Goal: Task Accomplishment & Management: Complete application form

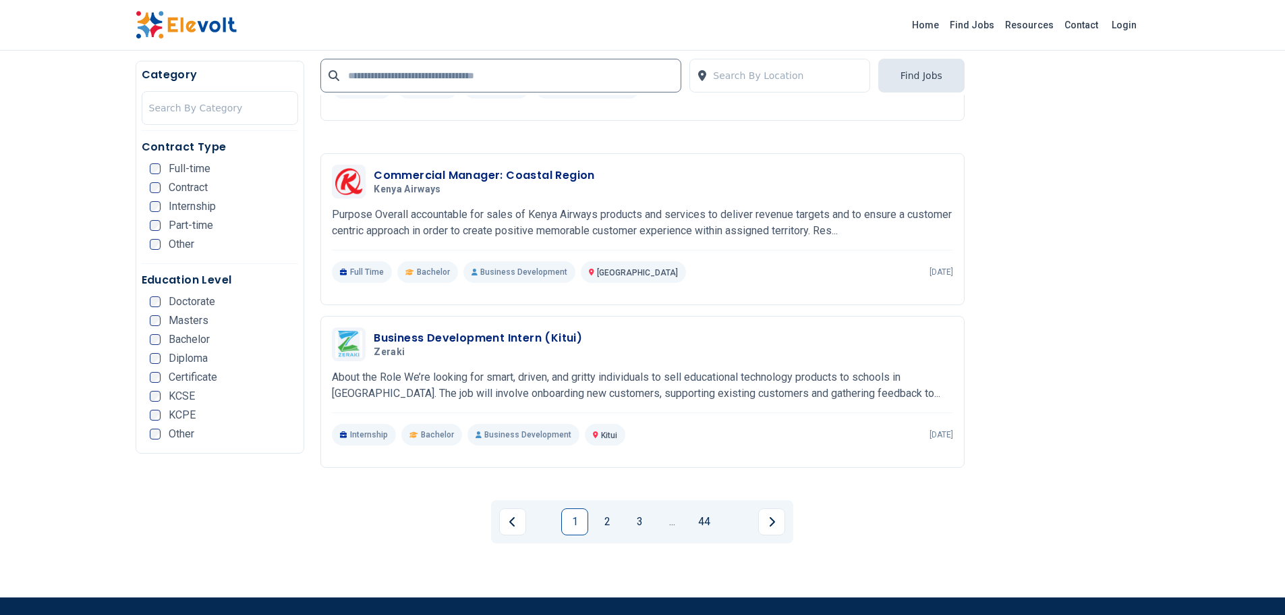
scroll to position [2492, 0]
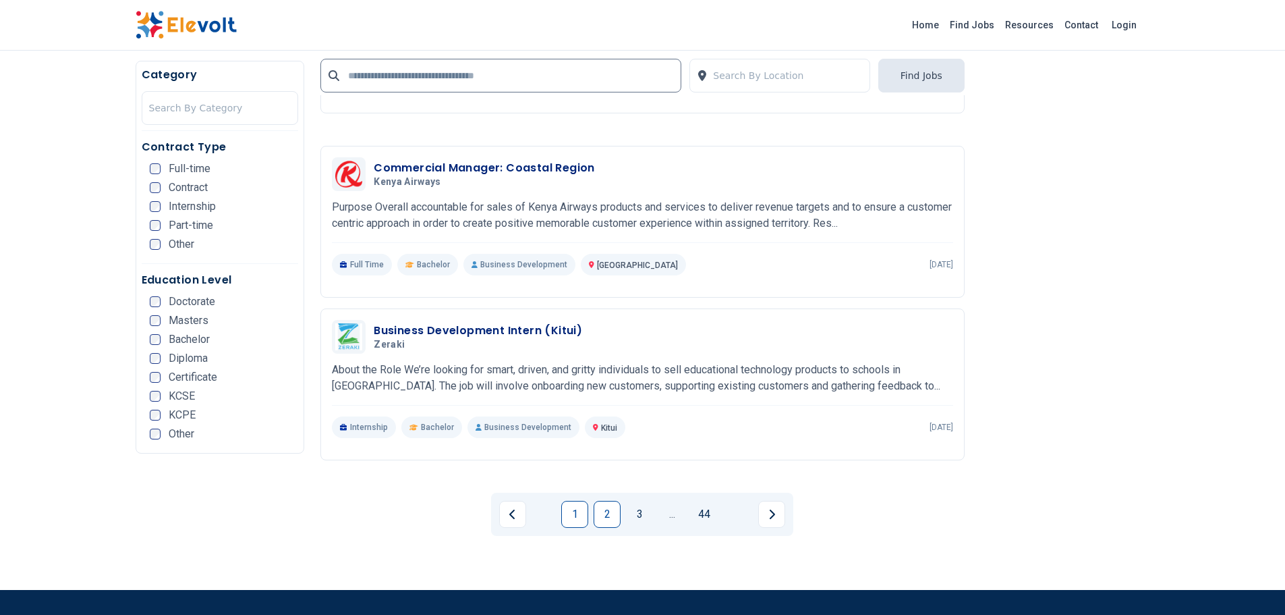
click at [607, 501] on link "2" at bounding box center [607, 514] width 27 height 27
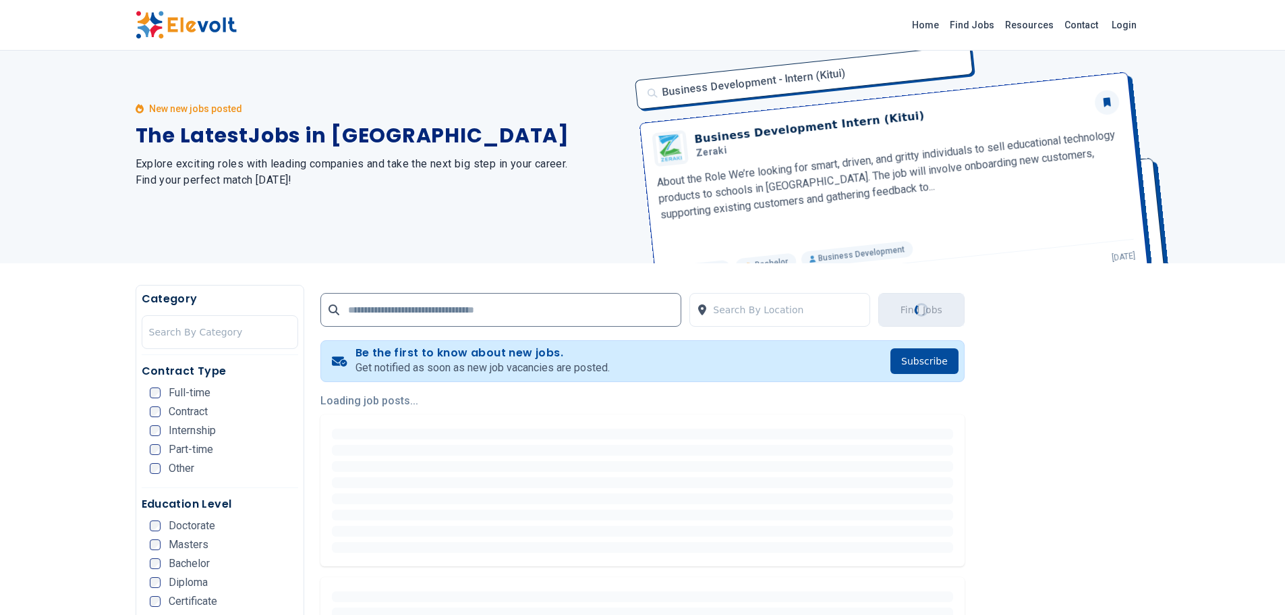
scroll to position [0, 0]
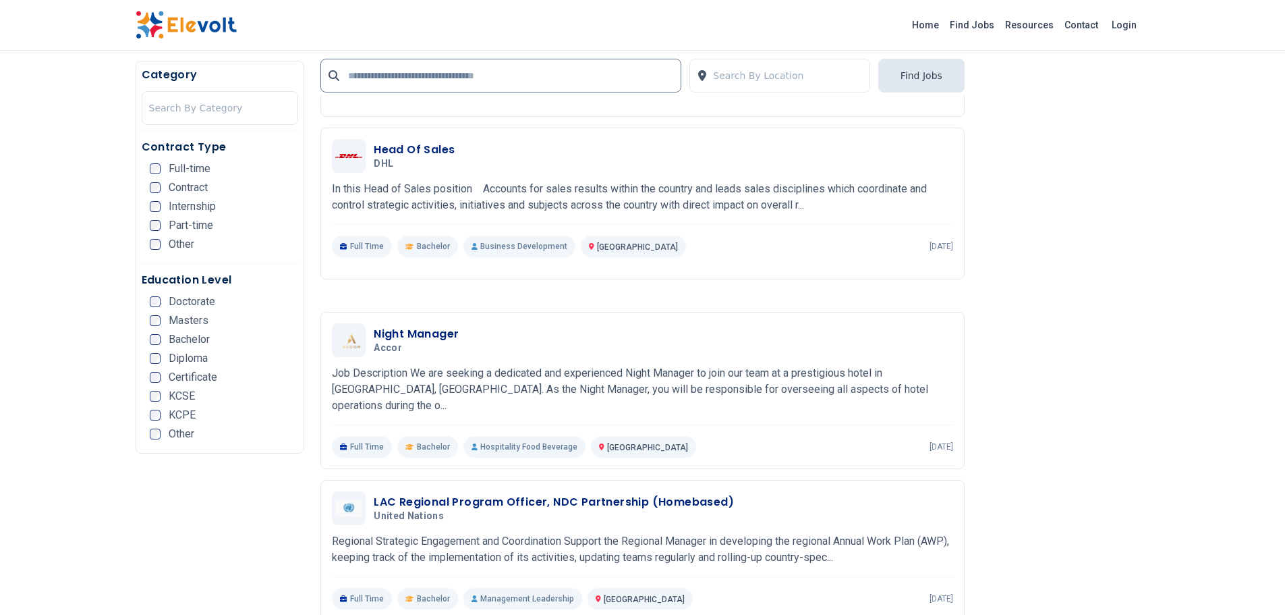
scroll to position [2345, 0]
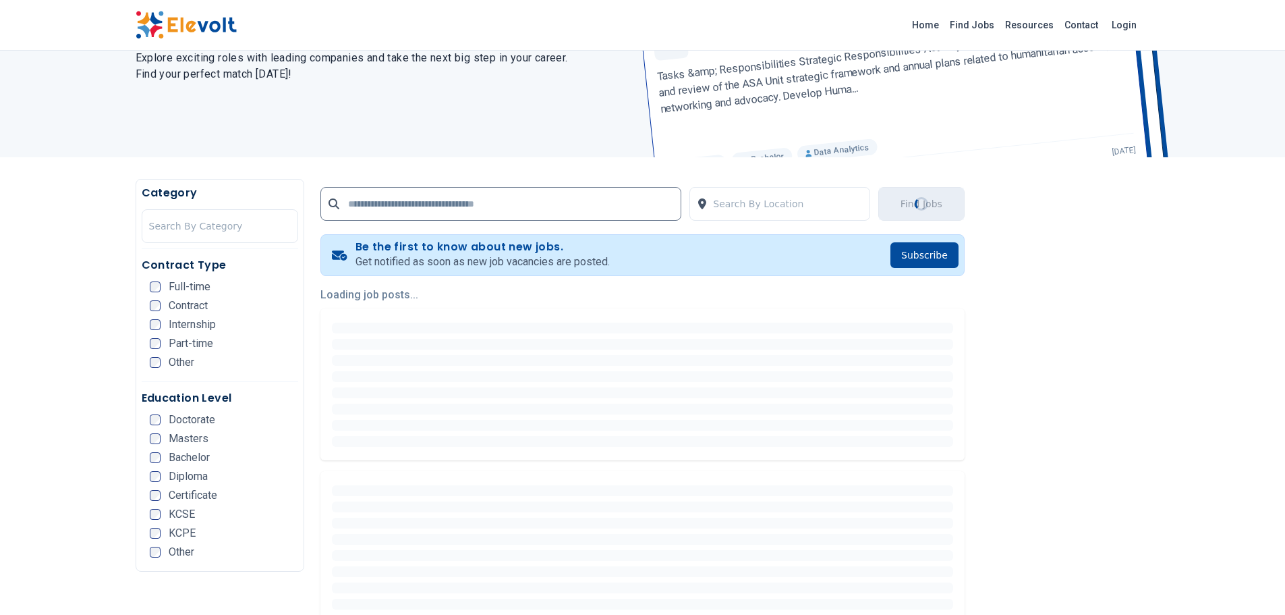
scroll to position [0, 0]
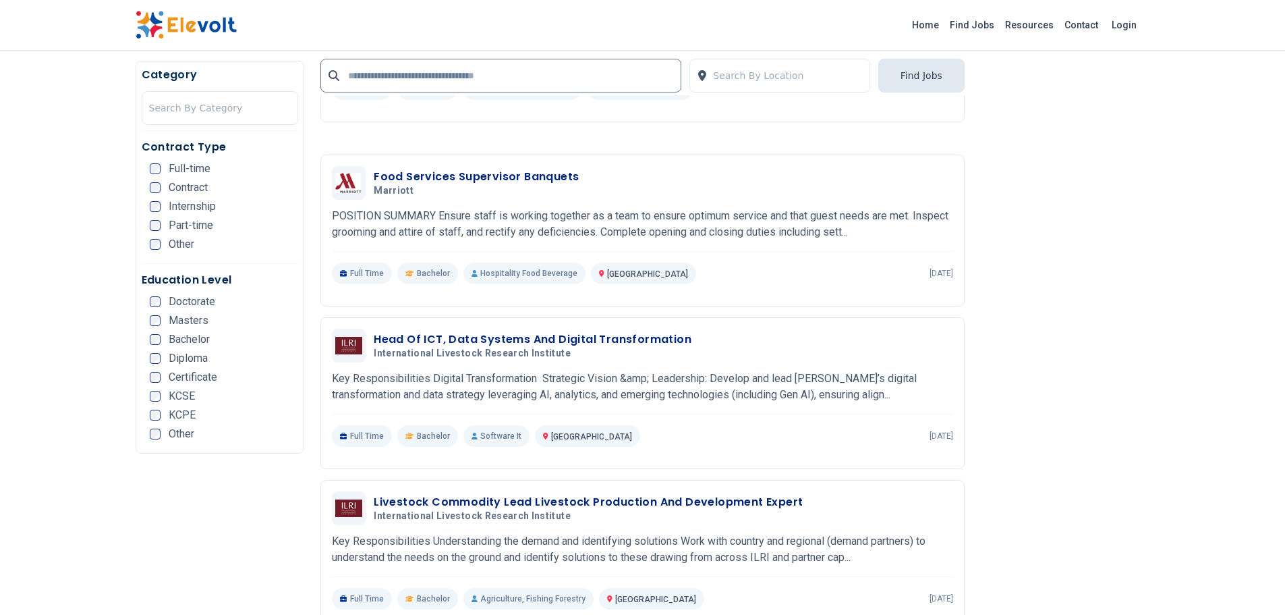
scroll to position [1132, 0]
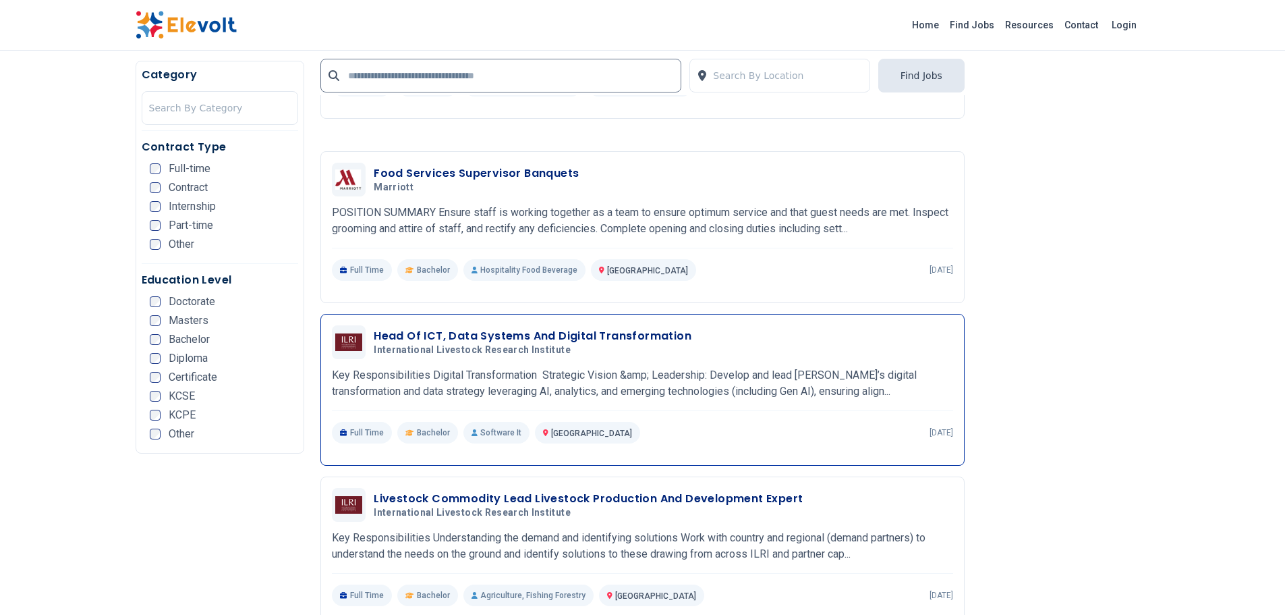
click at [571, 328] on h3 "Head Of ICT, Data Systems And Digital Transformation" at bounding box center [533, 336] width 318 height 16
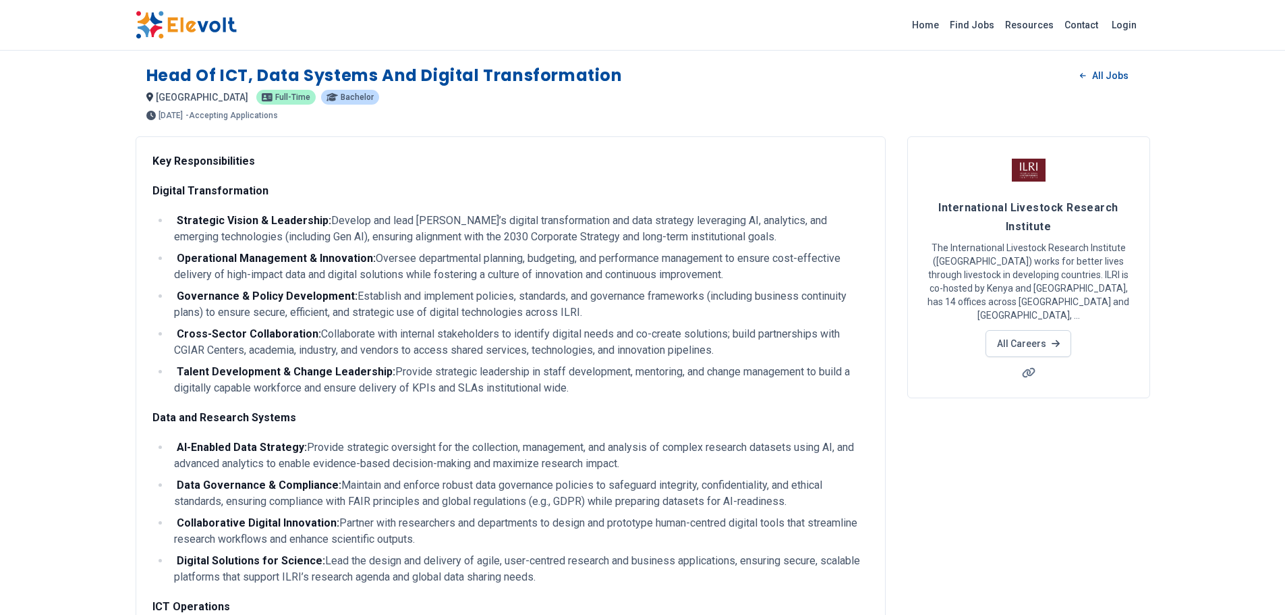
drag, startPoint x: 1279, startPoint y: 147, endPoint x: 1290, endPoint y: 189, distance: 43.2
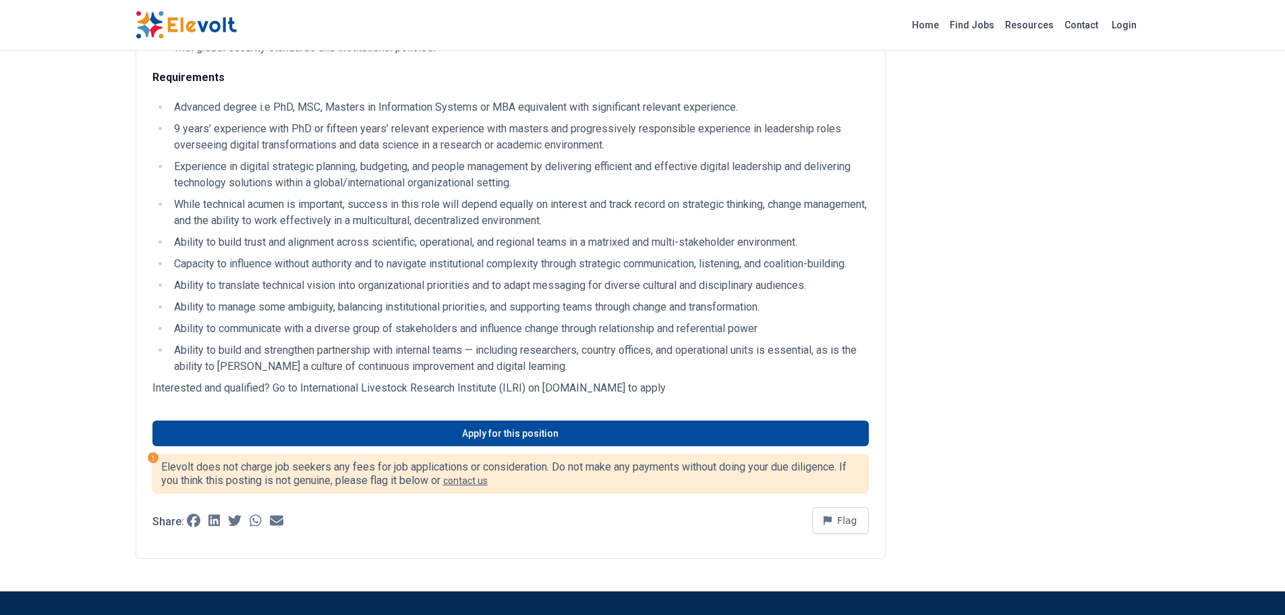
scroll to position [757, 0]
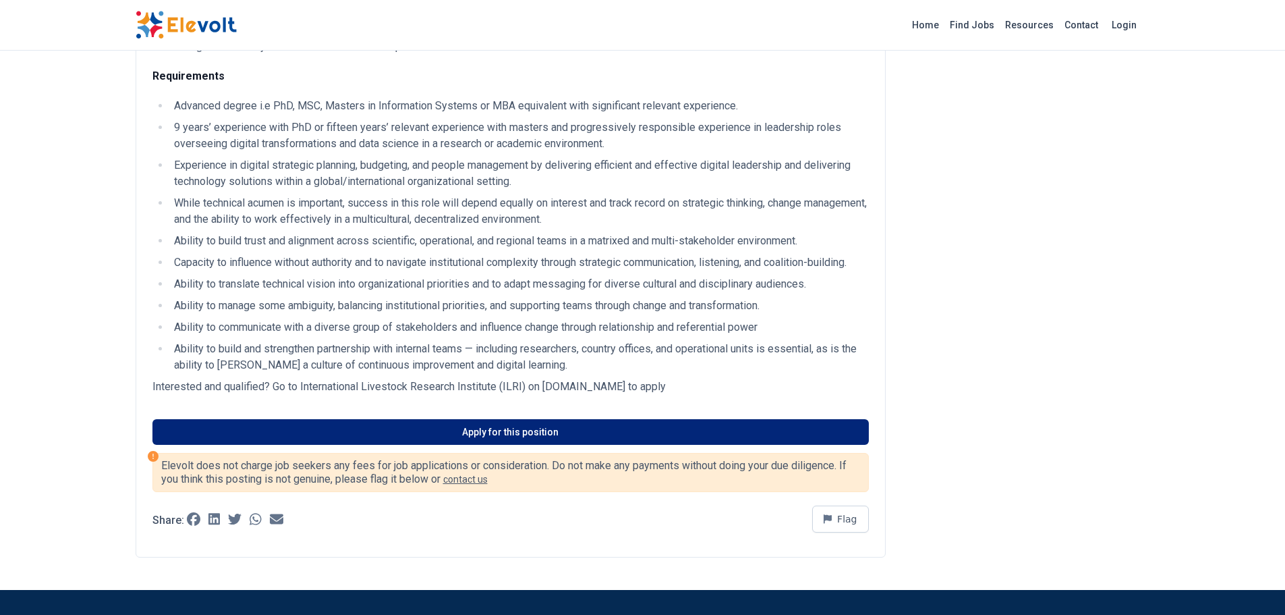
click at [602, 429] on link "Apply for this position" at bounding box center [510, 432] width 717 height 26
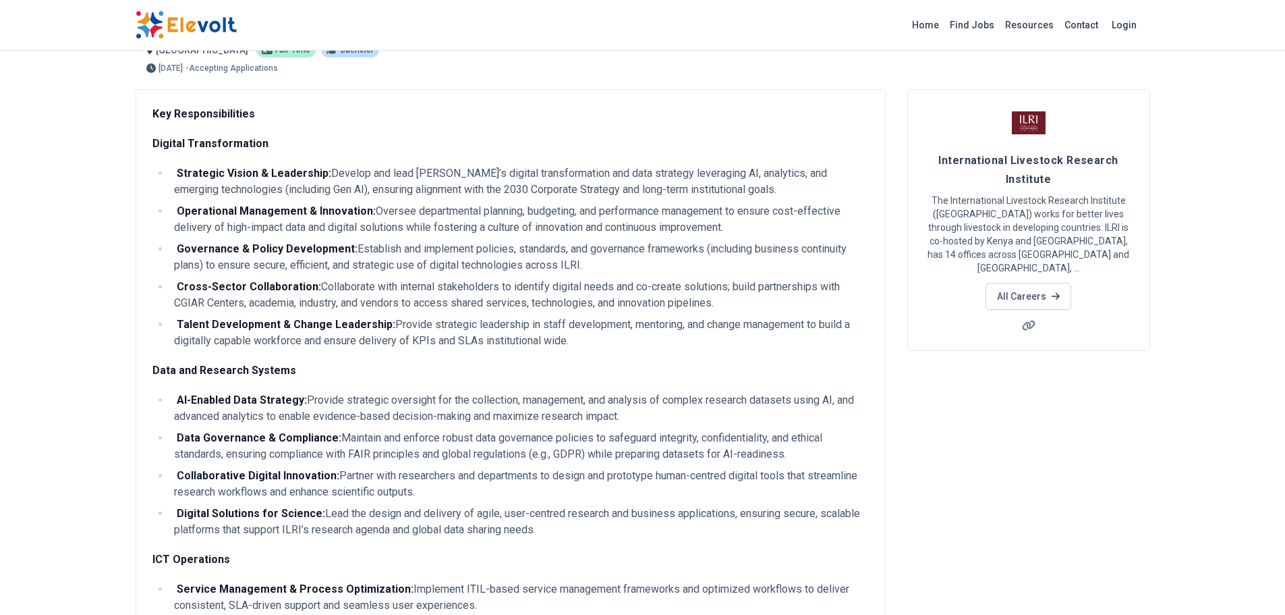
scroll to position [0, 0]
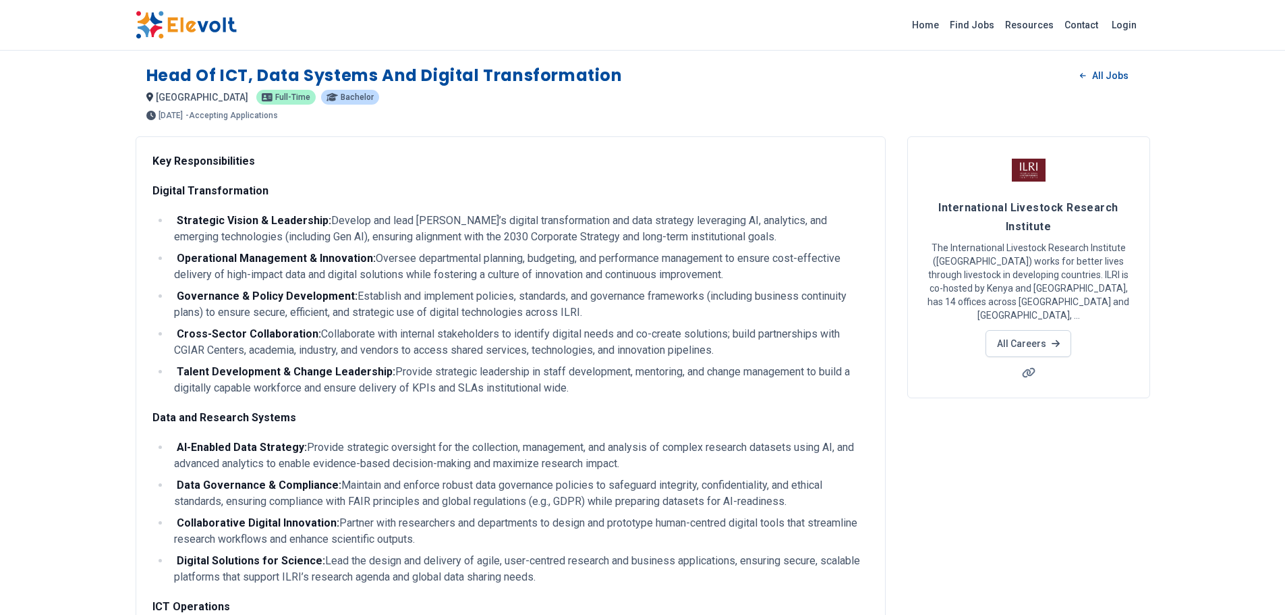
click at [154, 162] on strong "Key Responsibilities" at bounding box center [203, 161] width 103 height 13
click at [658, 71] on div "Head of ICT, Data Systems and Digital Transformation All Jobs" at bounding box center [642, 76] width 993 height 22
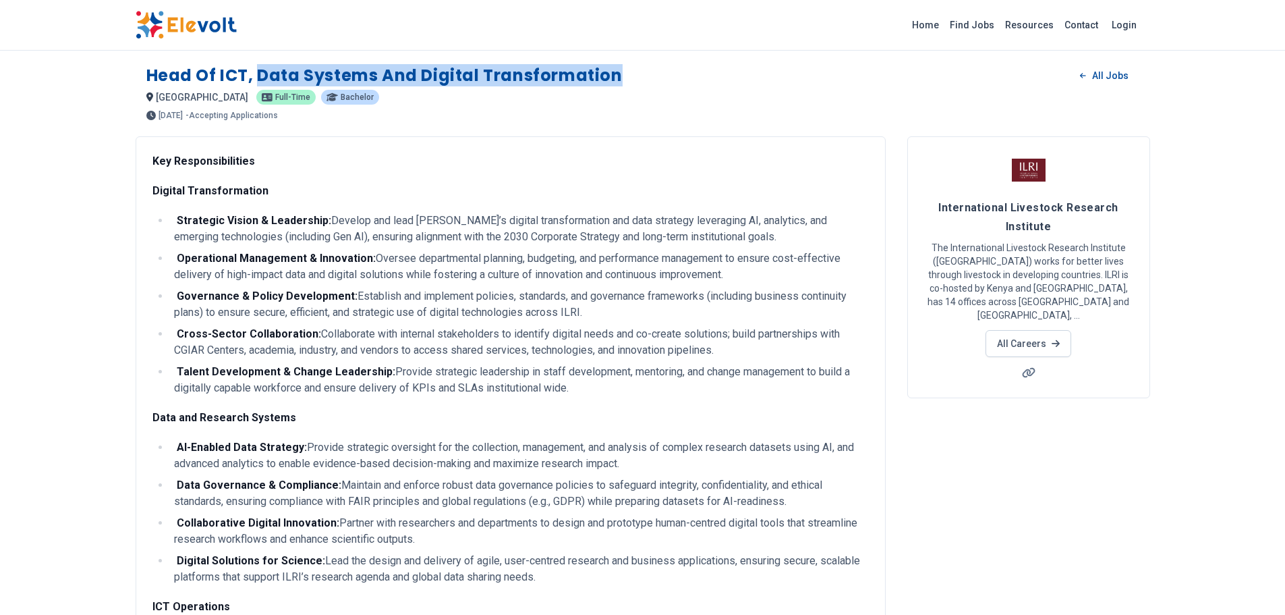
drag, startPoint x: 658, startPoint y: 71, endPoint x: 259, endPoint y: 69, distance: 398.8
click at [259, 69] on div "Head of ICT, Data Systems and Digital Transformation All Jobs" at bounding box center [642, 76] width 993 height 22
copy h1 "Data Systems and Digital Transformation"
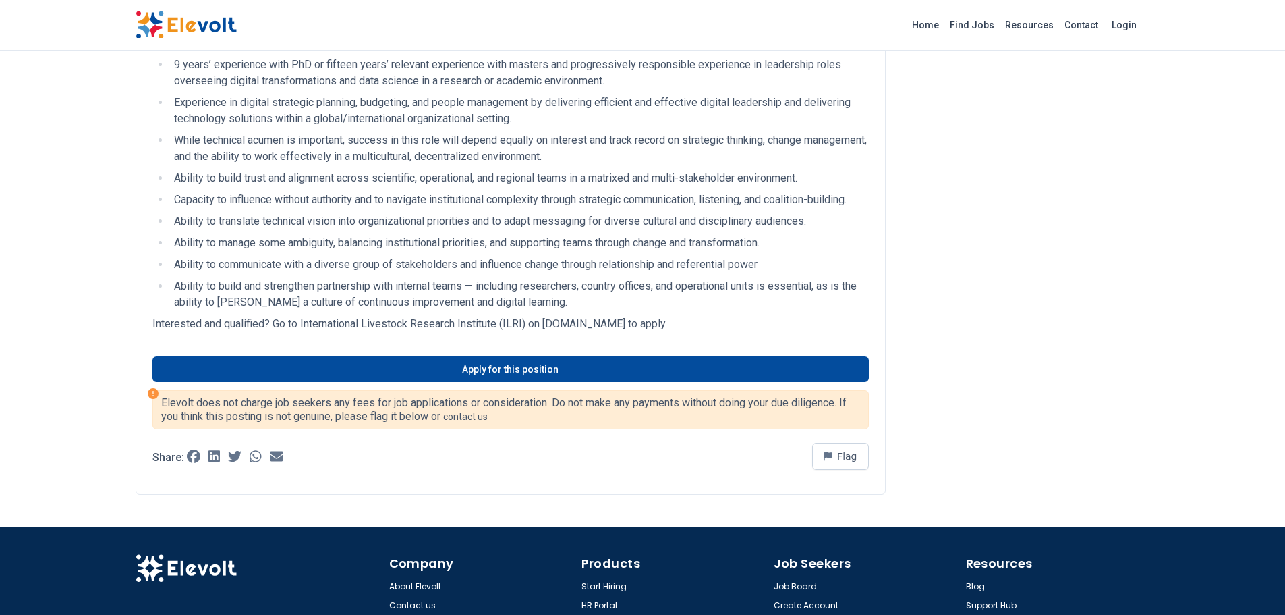
scroll to position [922, 0]
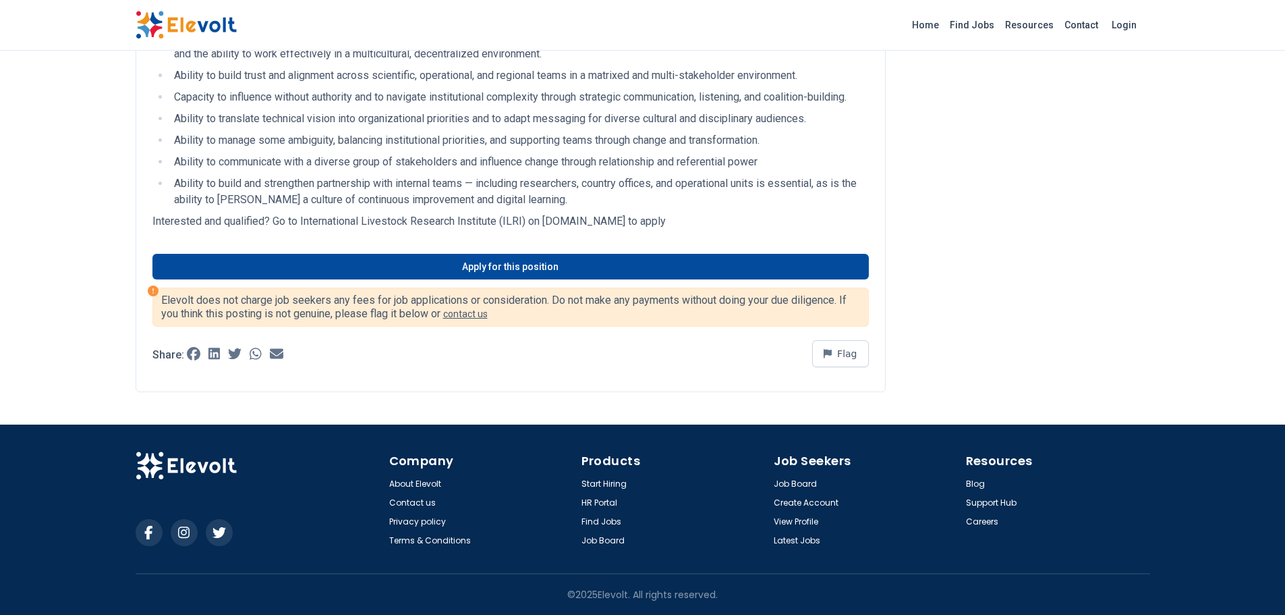
drag, startPoint x: 251, startPoint y: 505, endPoint x: 23, endPoint y: 495, distance: 228.3
click at [200, 505] on div at bounding box center [263, 498] width 254 height 94
